Goal: Information Seeking & Learning: Learn about a topic

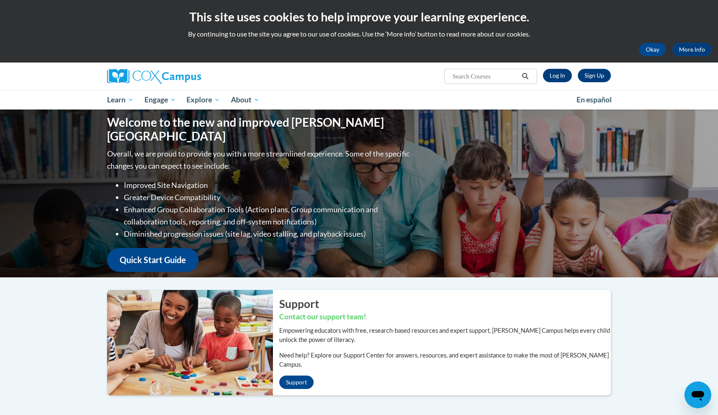
click at [559, 75] on link "Log In" at bounding box center [557, 75] width 29 height 13
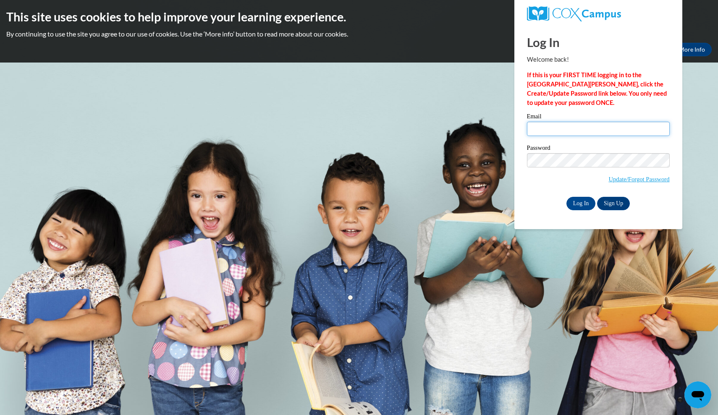
type input "joniahlester@gmail.com"
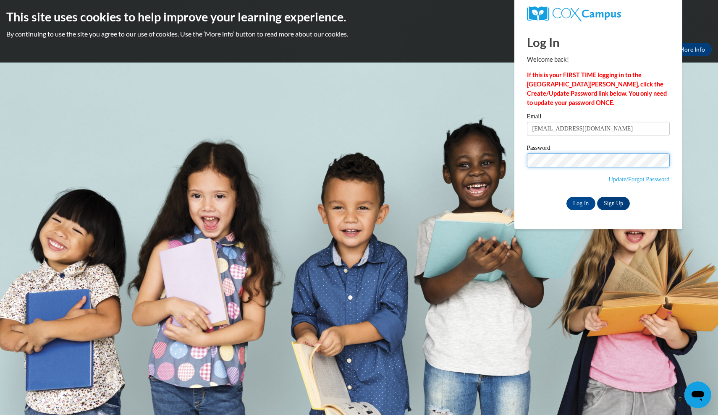
click at [580, 202] on input "Log In" at bounding box center [580, 203] width 29 height 13
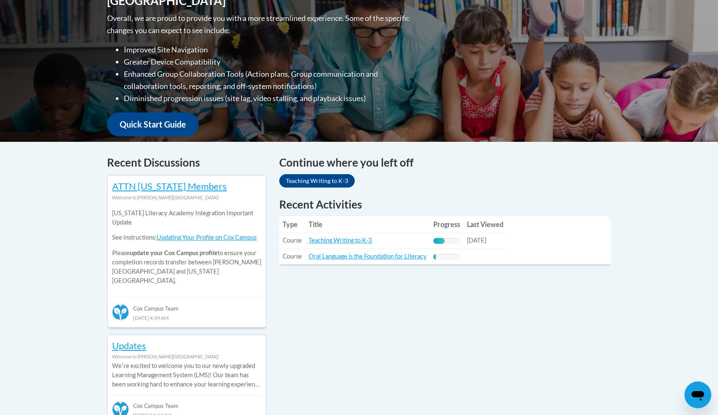
scroll to position [217, 0]
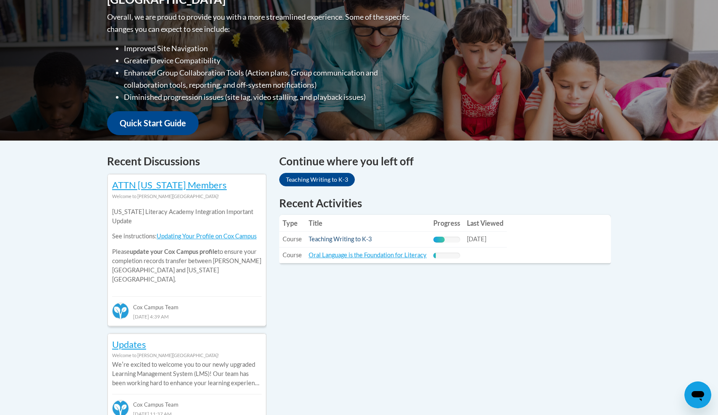
click at [363, 238] on link "Teaching Writing to K-3" at bounding box center [339, 238] width 63 height 7
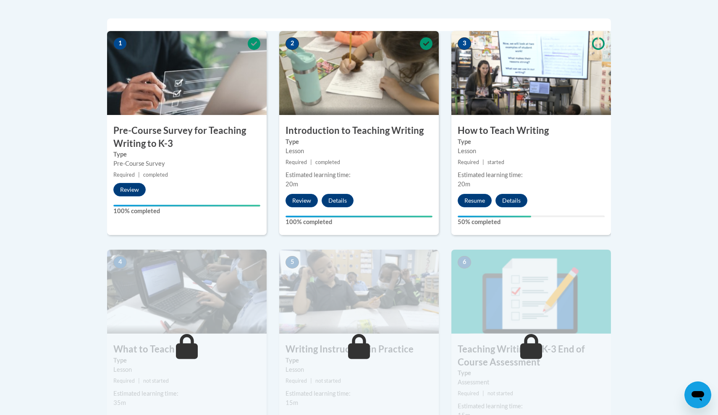
scroll to position [273, 0]
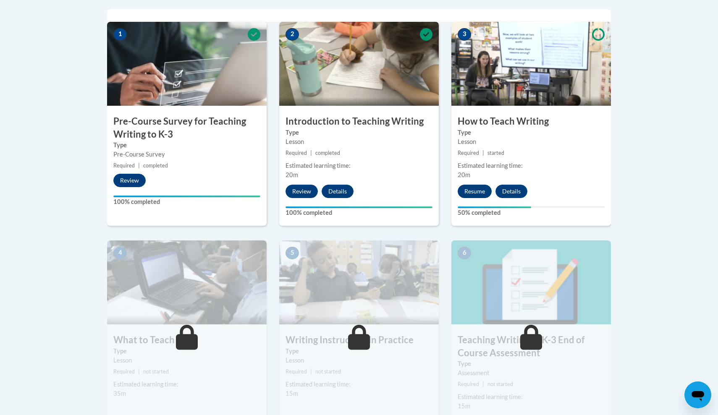
click at [478, 190] on button "Resume" at bounding box center [474, 191] width 34 height 13
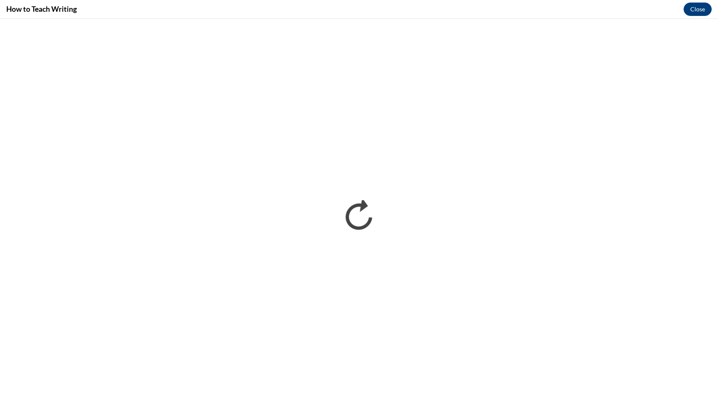
scroll to position [0, 0]
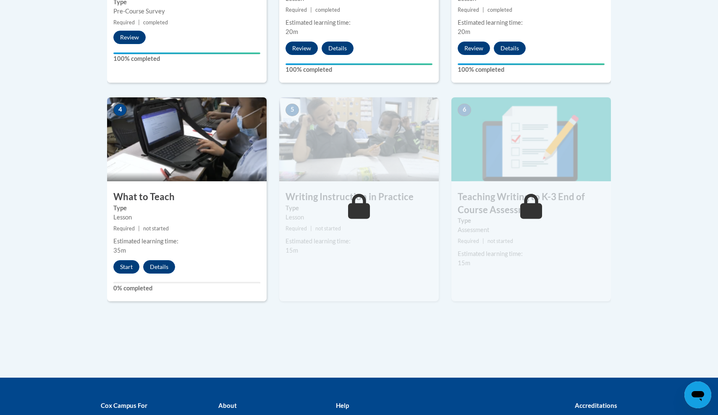
scroll to position [422, 0]
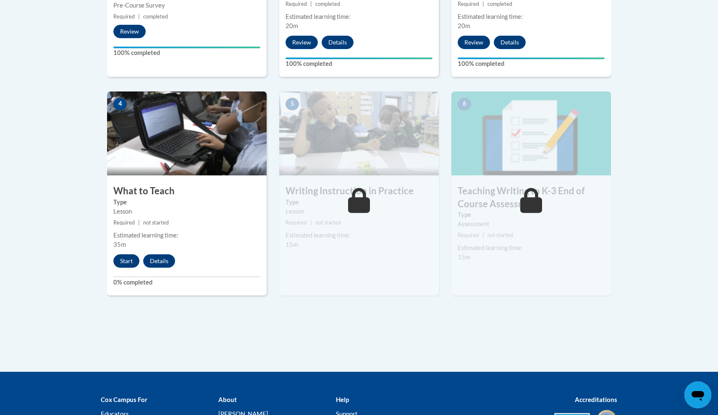
click at [129, 260] on button "Start" at bounding box center [126, 260] width 26 height 13
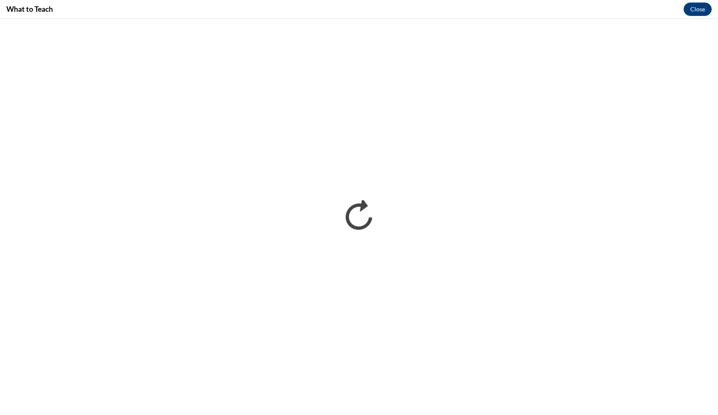
scroll to position [0, 0]
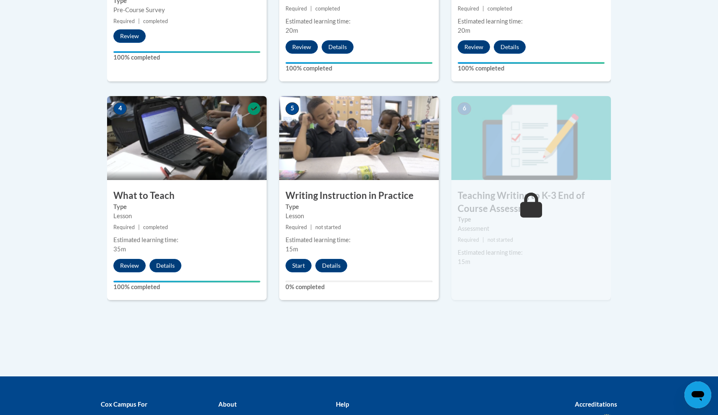
scroll to position [419, 0]
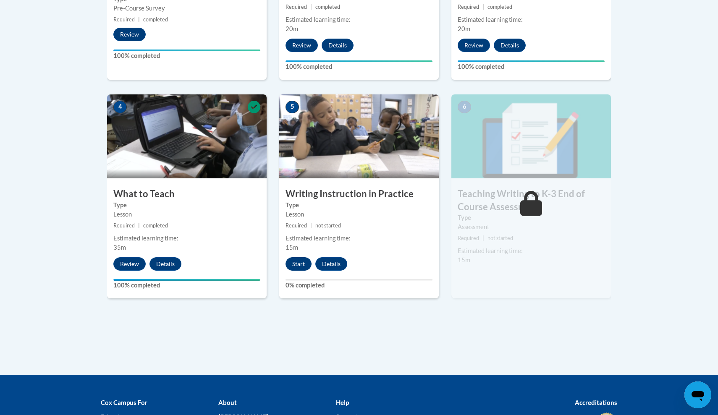
click at [303, 258] on button "Start" at bounding box center [298, 263] width 26 height 13
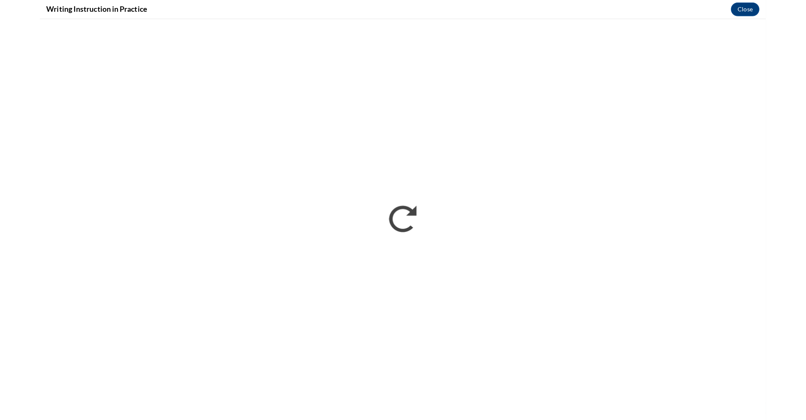
scroll to position [0, 0]
